Goal: Task Accomplishment & Management: Manage account settings

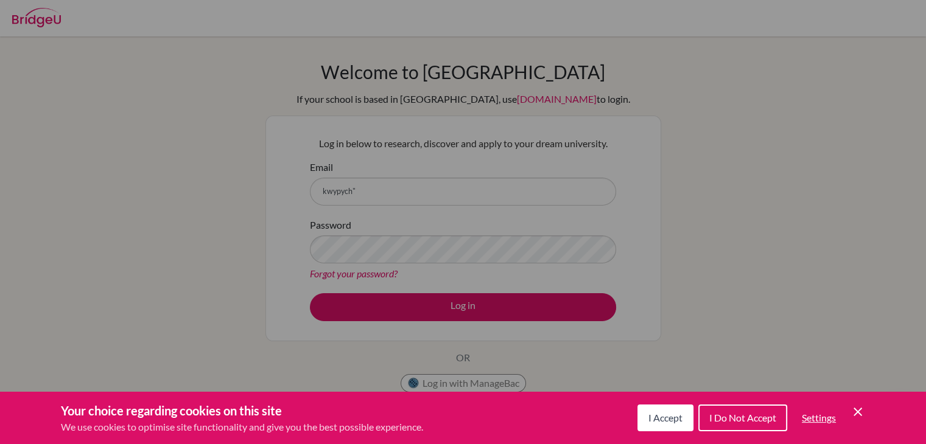
click at [772, 414] on span "I Do Not Accept" at bounding box center [742, 418] width 67 height 12
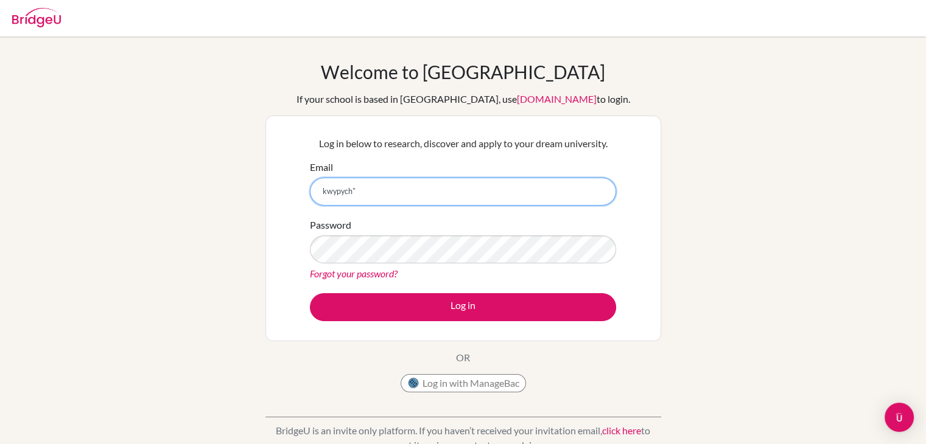
click at [486, 187] on input "kwypych"" at bounding box center [463, 192] width 306 height 28
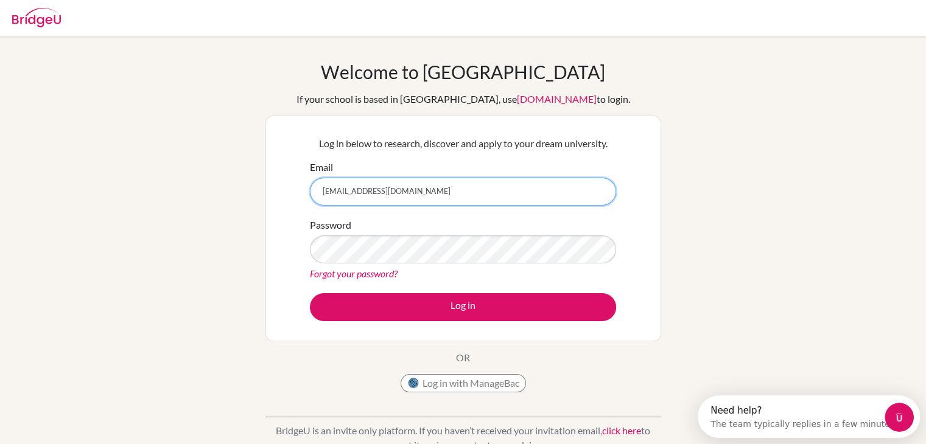
type input "kwypych@danubeschool.com"
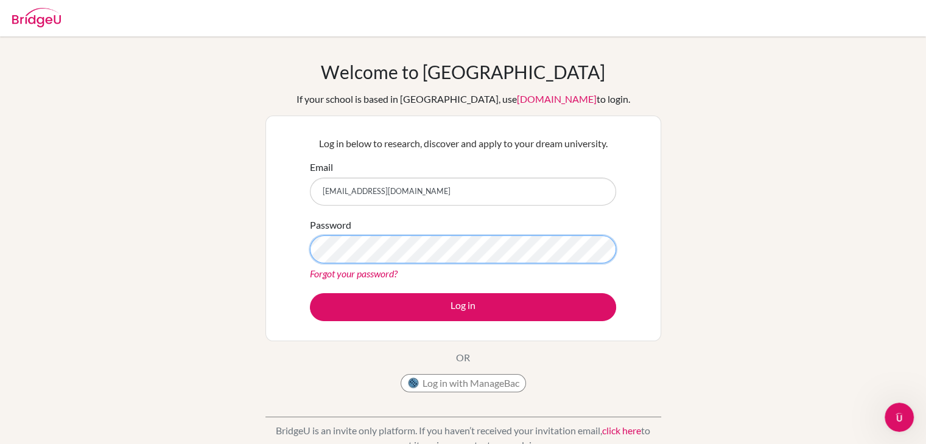
click at [310, 293] on button "Log in" at bounding box center [463, 307] width 306 height 28
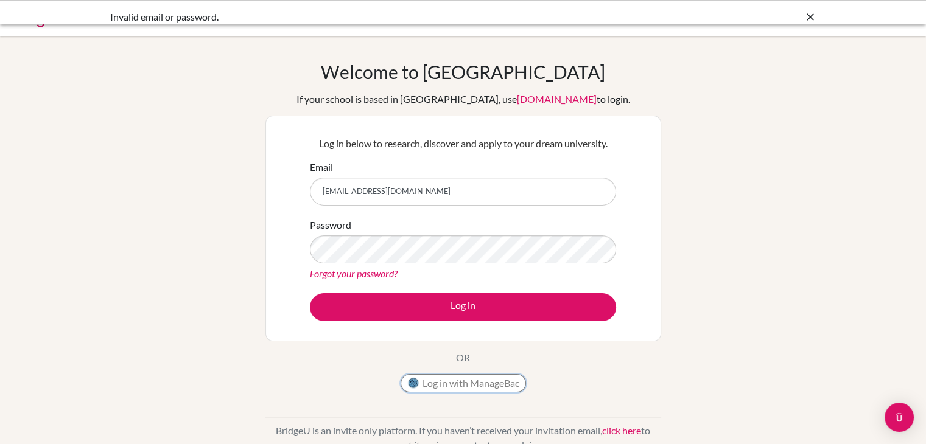
click at [458, 388] on button "Log in with ManageBac" at bounding box center [463, 383] width 125 height 18
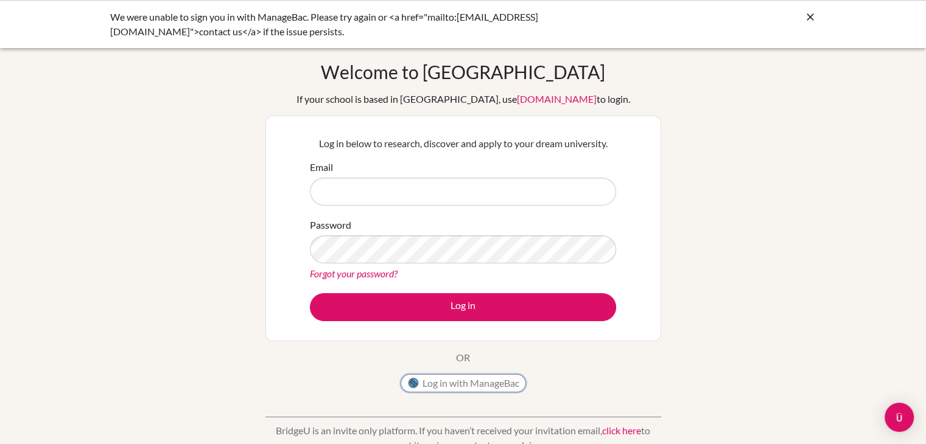
click at [473, 385] on button "Log in with ManageBac" at bounding box center [463, 383] width 125 height 18
click at [489, 383] on button "Log in with ManageBac" at bounding box center [463, 383] width 125 height 18
click at [434, 387] on button "Log in with ManageBac" at bounding box center [463, 383] width 125 height 18
